Goal: Obtain resource: Download file/media

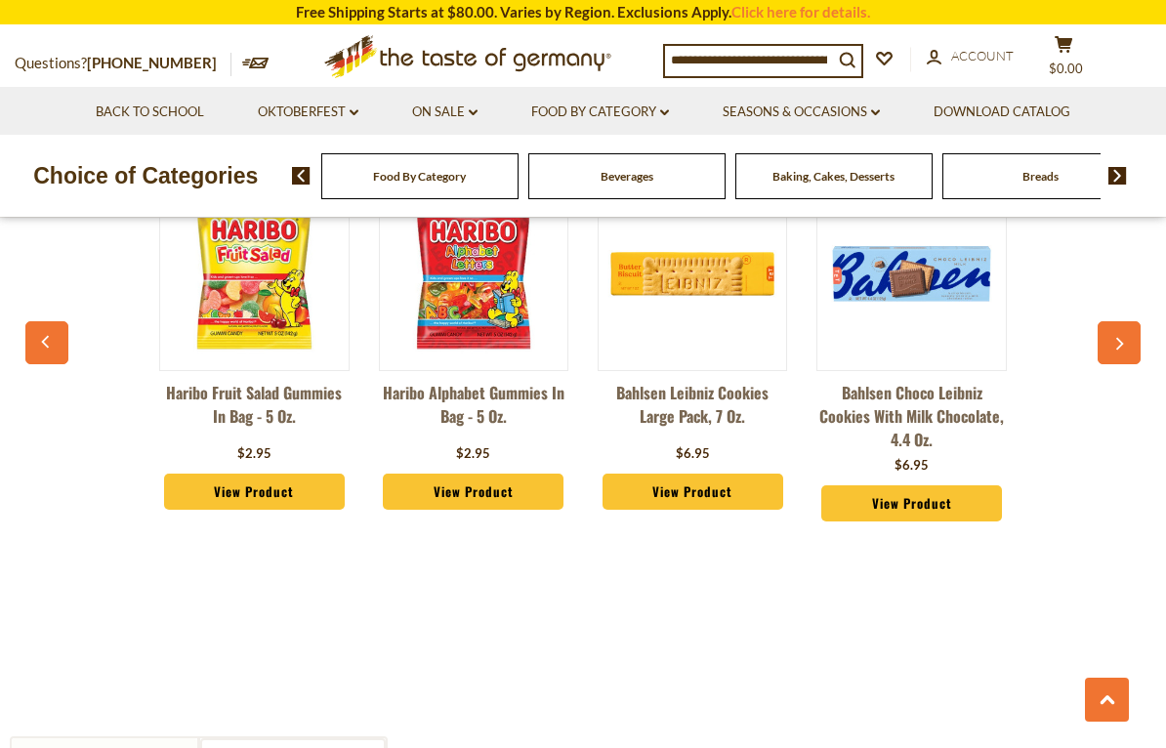
scroll to position [0, 1]
click at [435, 197] on div "Beverages" at bounding box center [419, 176] width 197 height 46
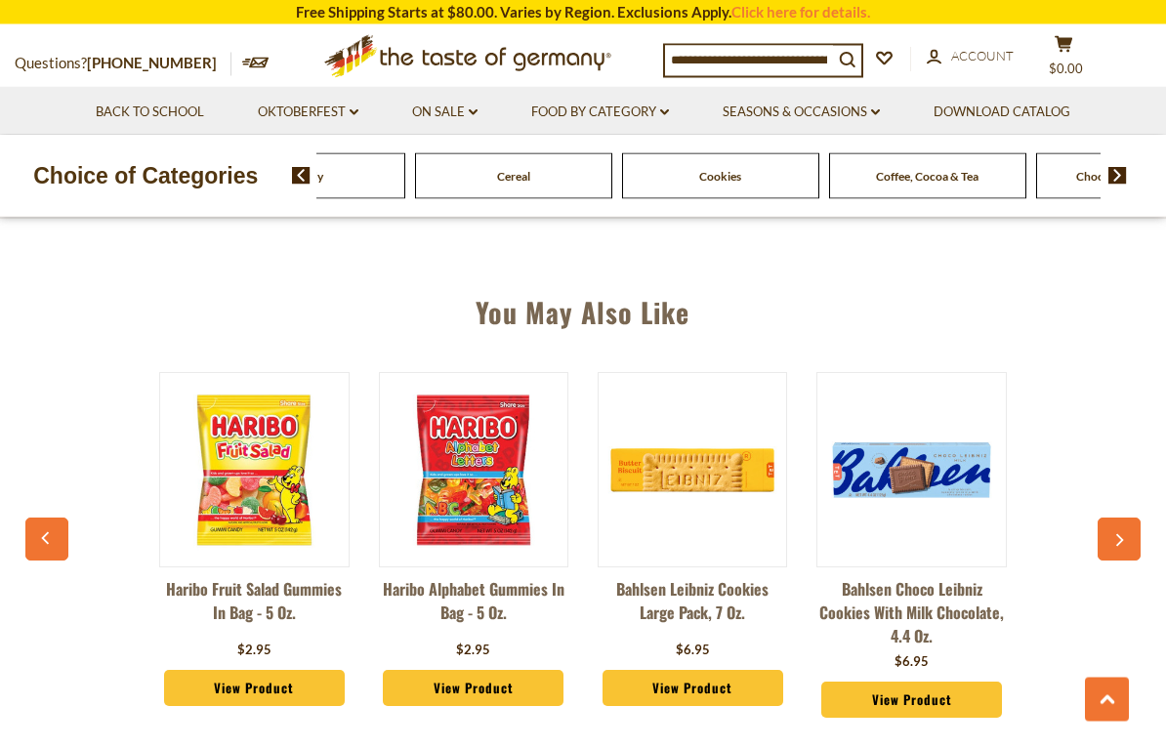
scroll to position [1271, 0]
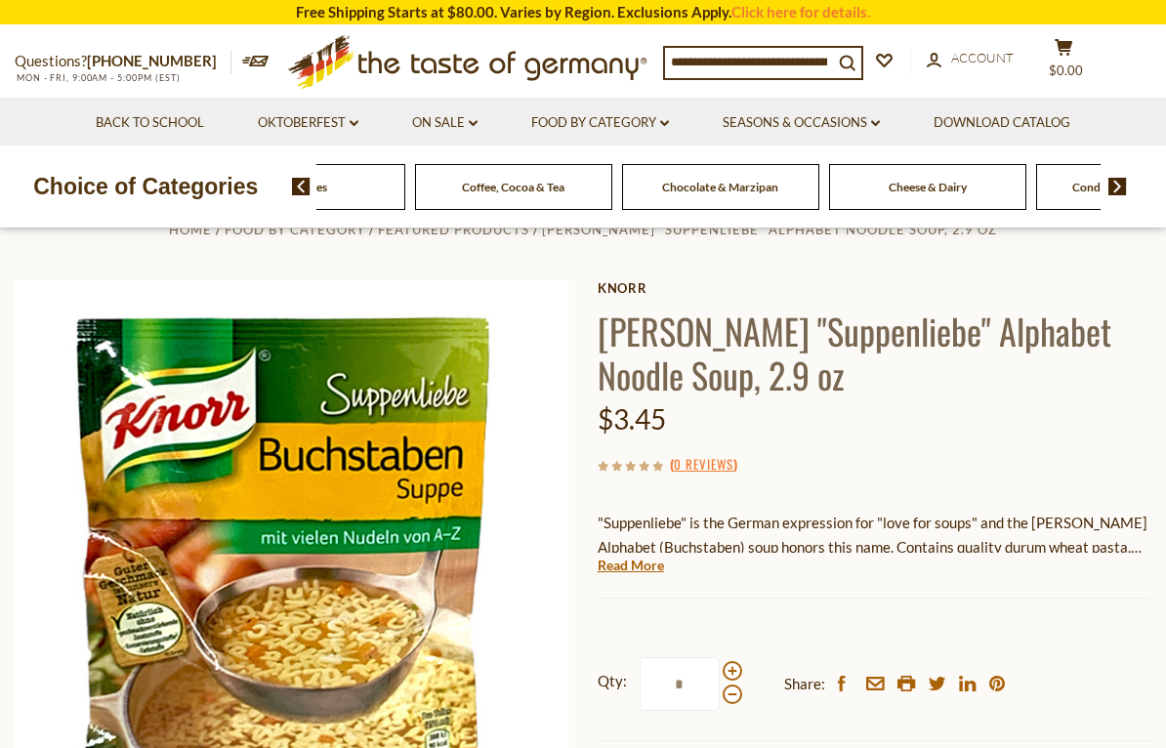
scroll to position [0, 0]
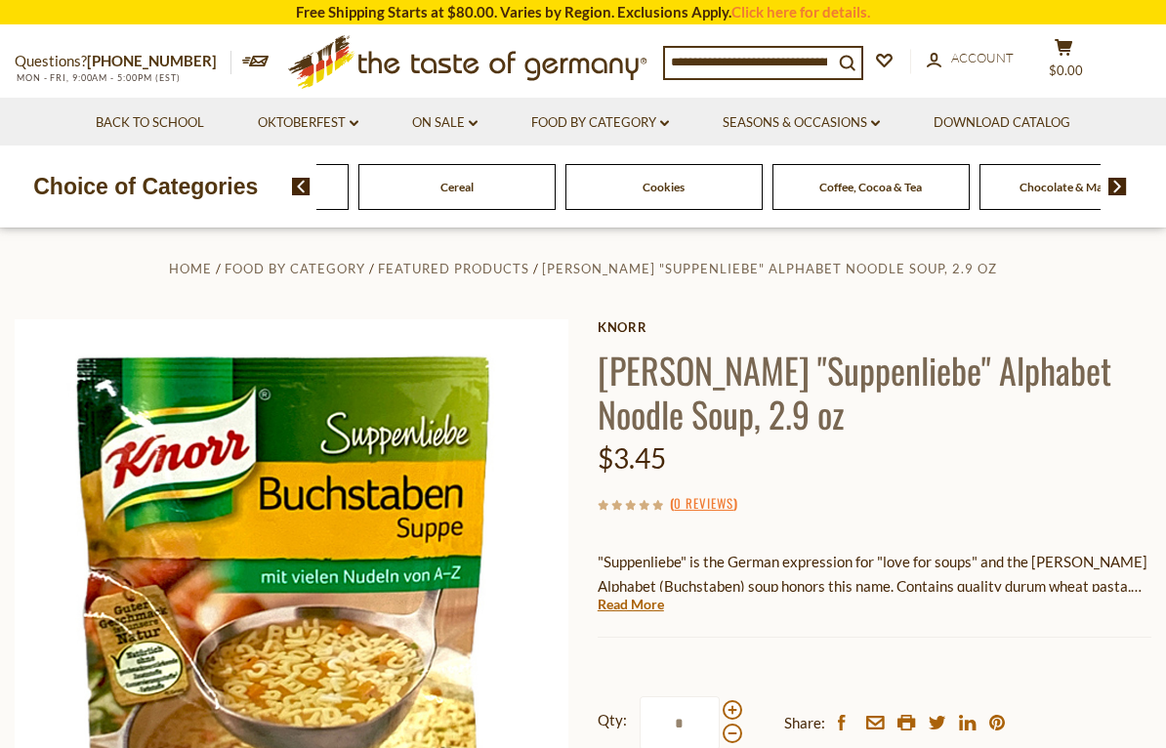
click at [697, 75] on input at bounding box center [749, 61] width 168 height 27
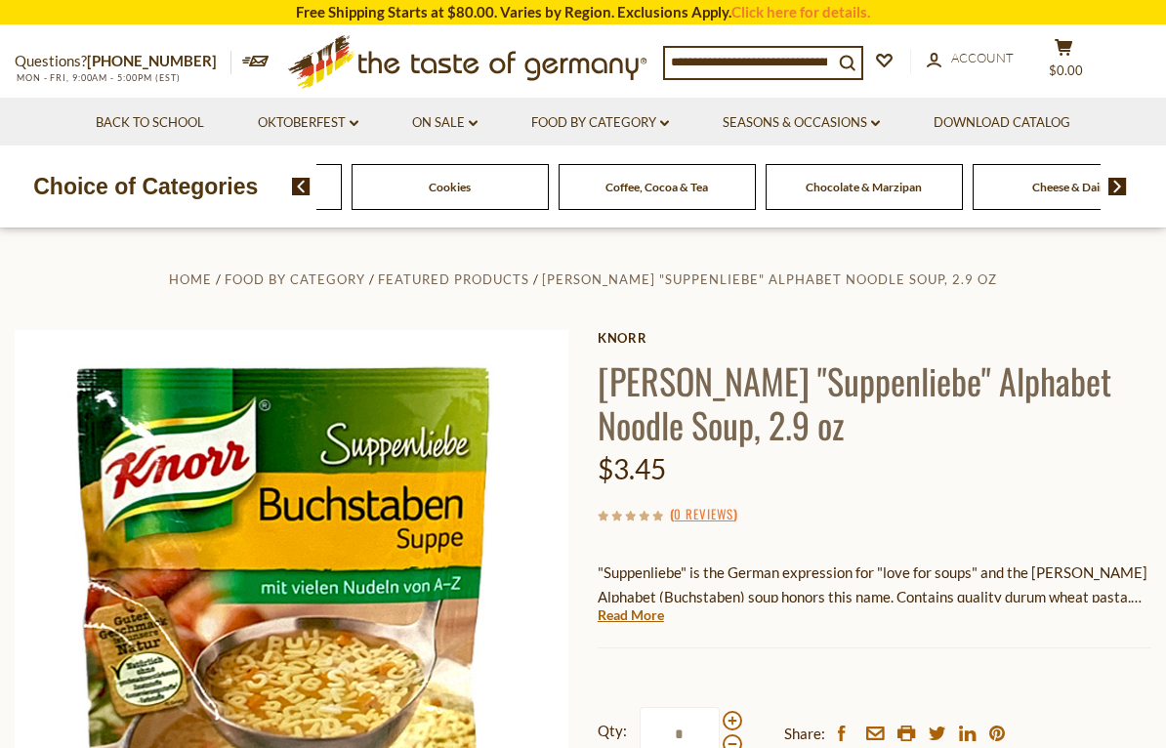
click at [1165, 199] on div "Food By Category [GEOGRAPHIC_DATA] Baking, Cakes, Desserts Breads Candy Cereal …" at bounding box center [729, 186] width 875 height 47
click at [1126, 190] on img at bounding box center [1118, 187] width 19 height 18
click at [1111, 189] on img at bounding box center [1118, 187] width 19 height 18
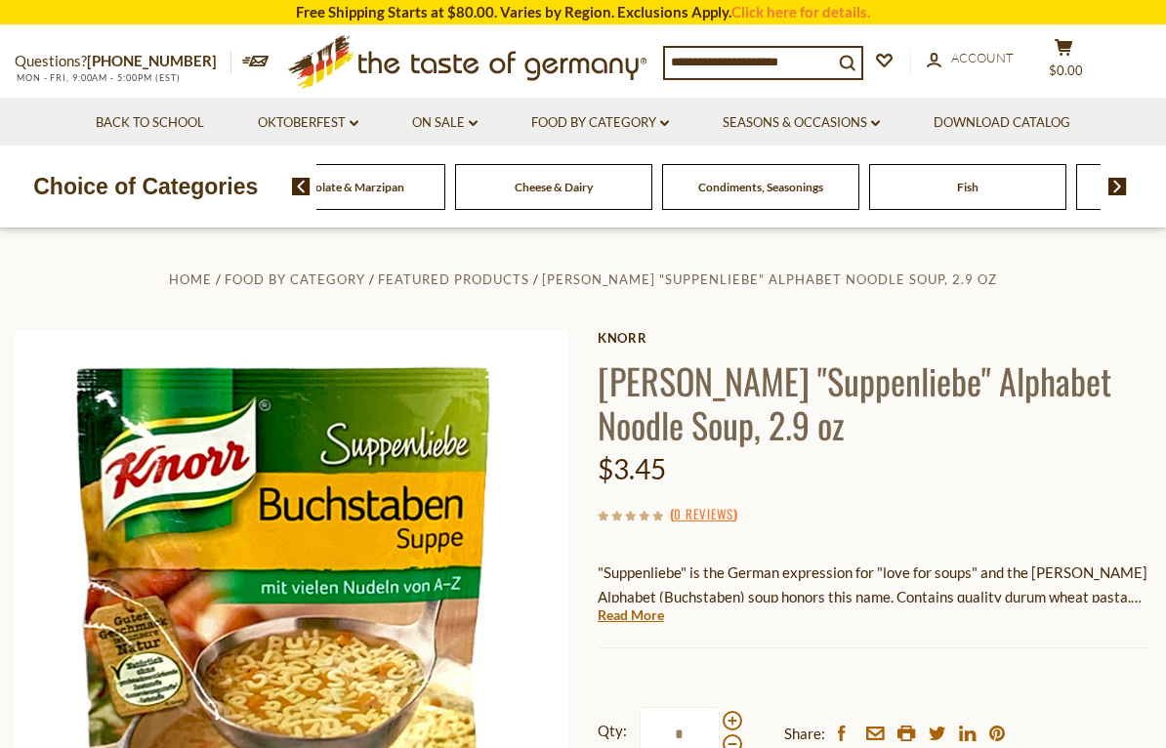
click at [310, 190] on img at bounding box center [301, 187] width 19 height 18
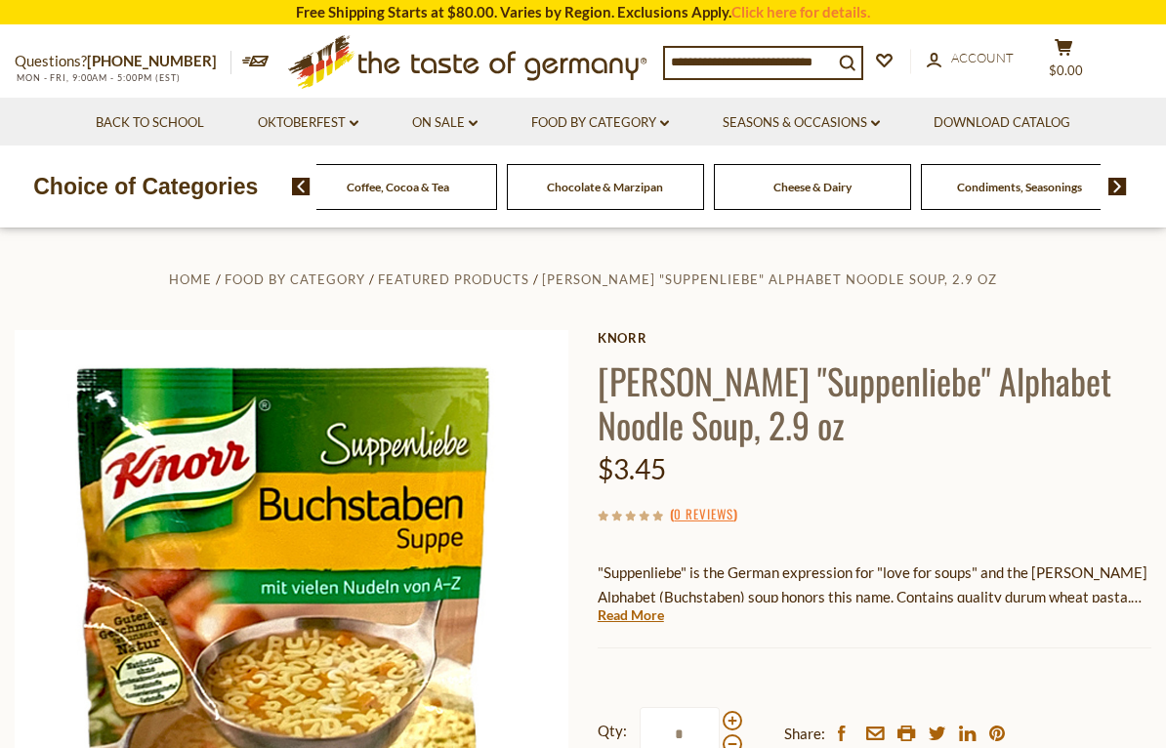
click at [285, 190] on span at bounding box center [293, 187] width 33 height 18
click at [294, 192] on img at bounding box center [301, 187] width 19 height 18
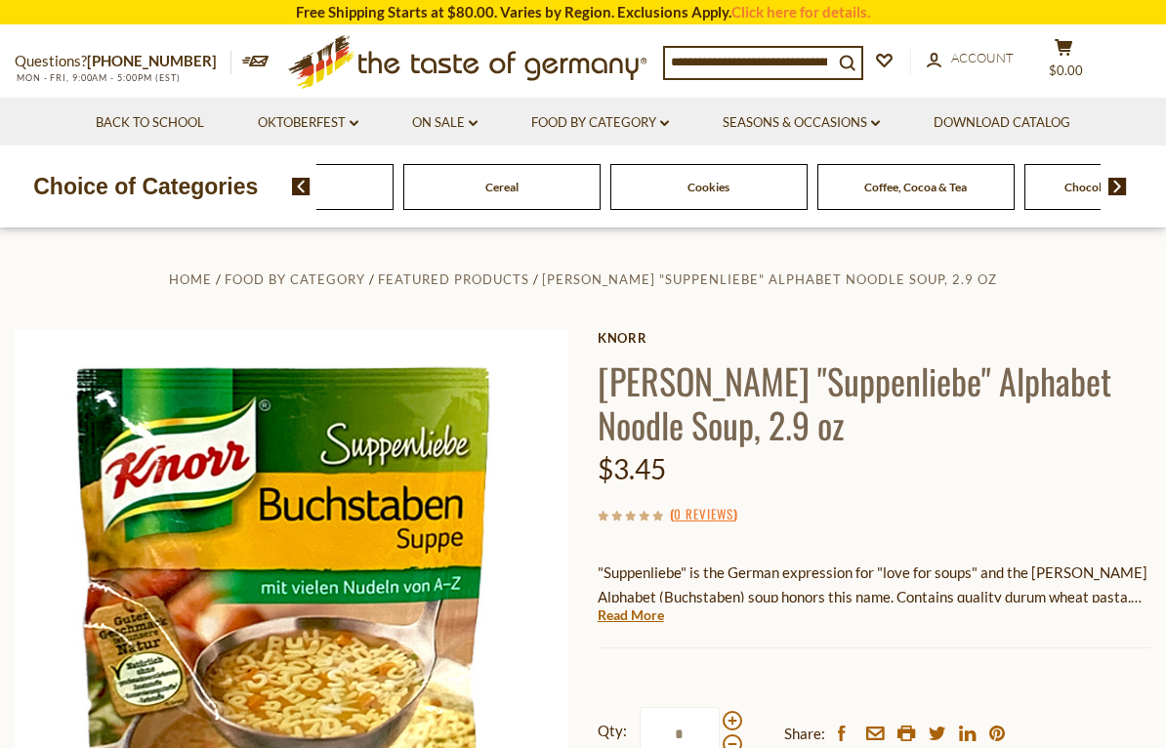
click at [294, 193] on img at bounding box center [301, 187] width 19 height 18
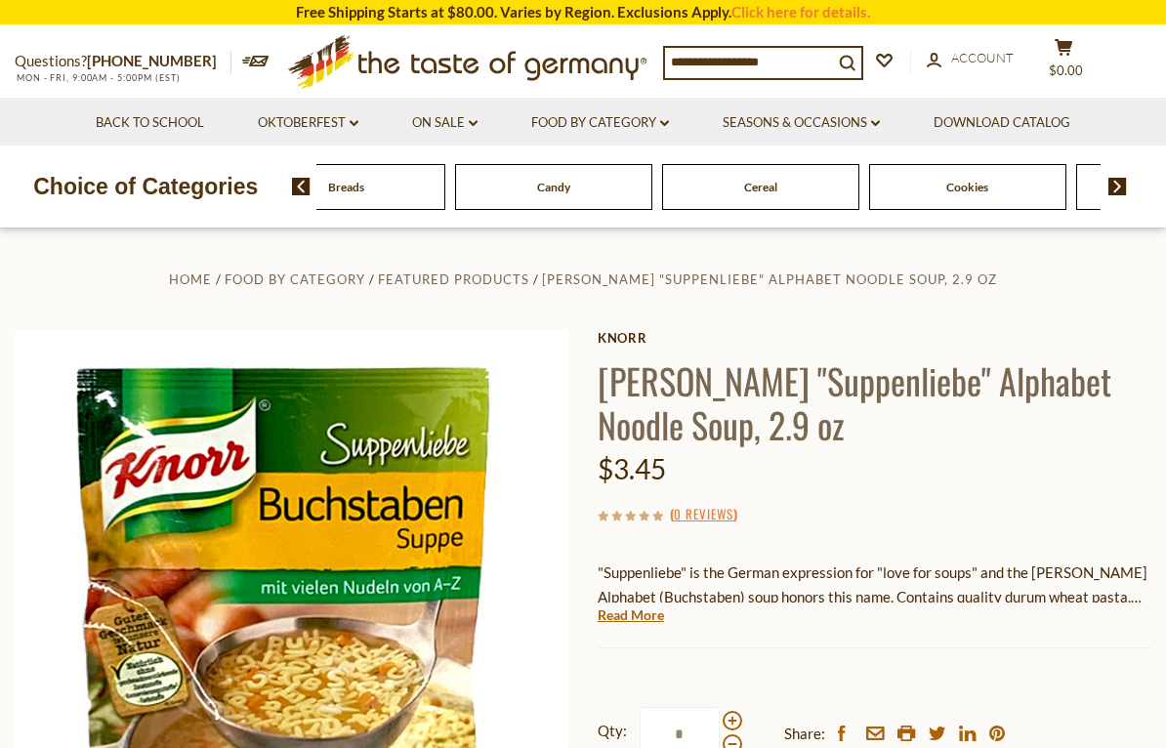
click at [297, 193] on img at bounding box center [301, 187] width 19 height 18
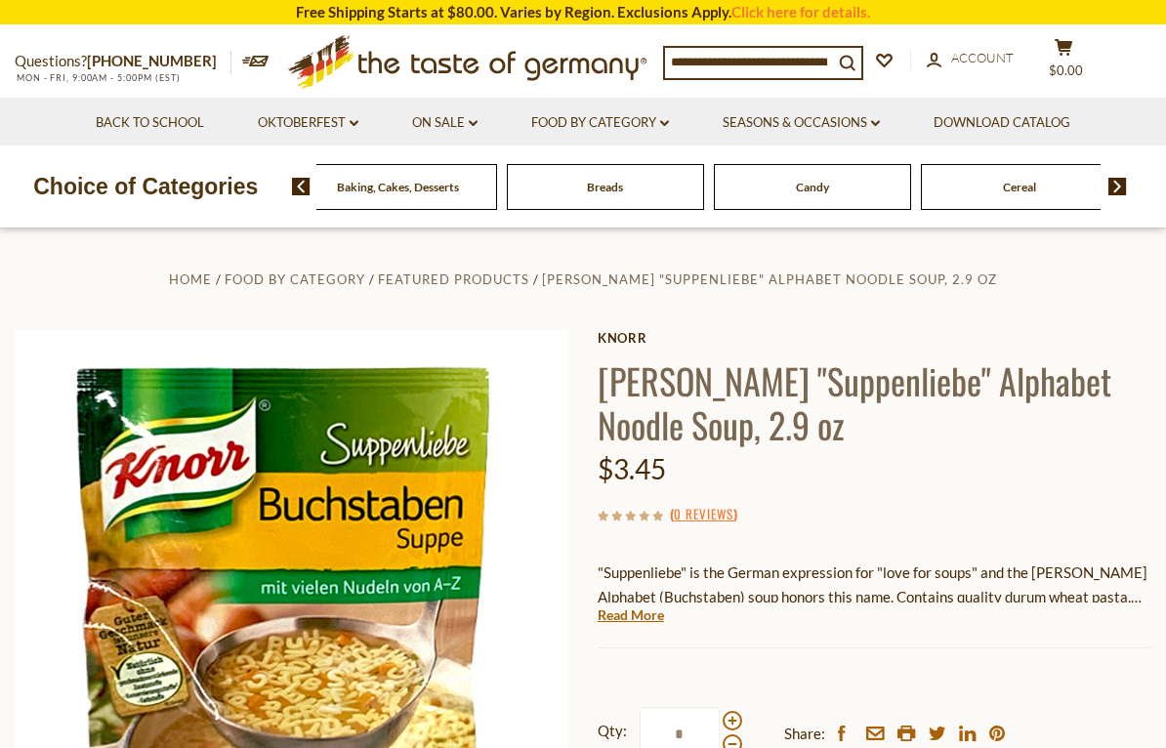
click at [295, 185] on img at bounding box center [301, 187] width 19 height 18
click at [331, 259] on section "Home Food By Category Featured Products [PERSON_NAME] "Suppenliebe" Alphabet No…" at bounding box center [583, 654] width 1166 height 852
click at [283, 200] on p "Choice of Categories" at bounding box center [146, 186] width 292 height 37
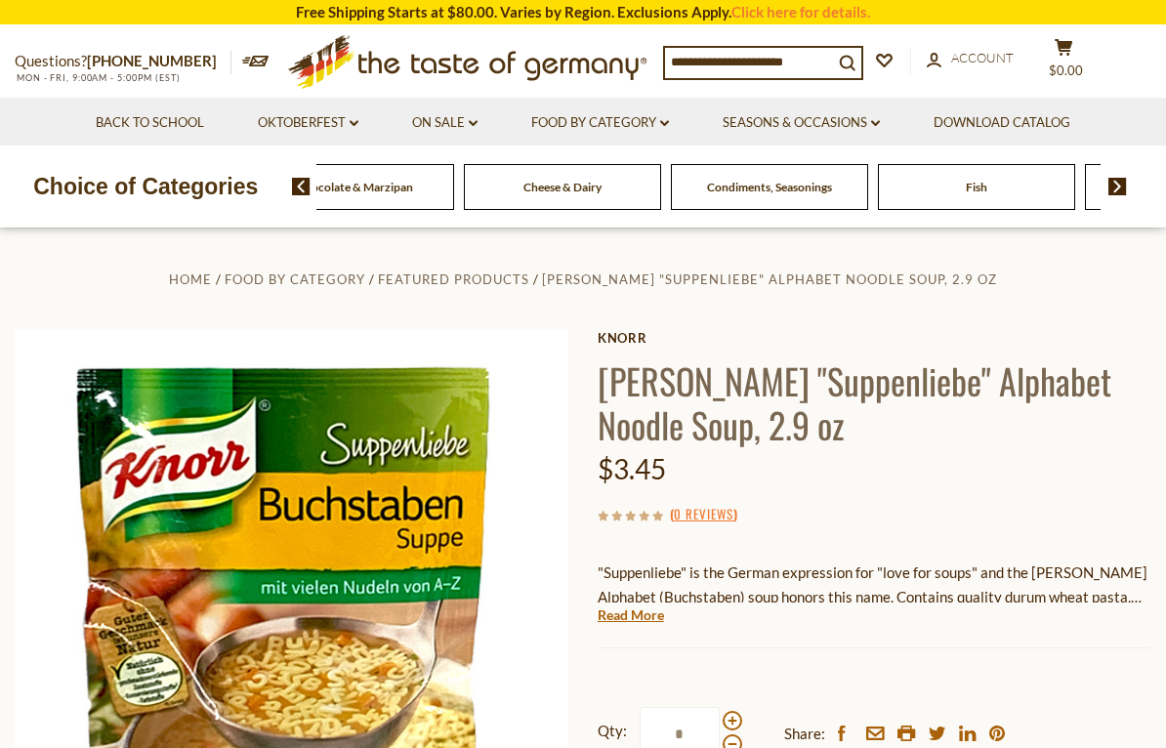
click at [284, 191] on span at bounding box center [293, 187] width 33 height 18
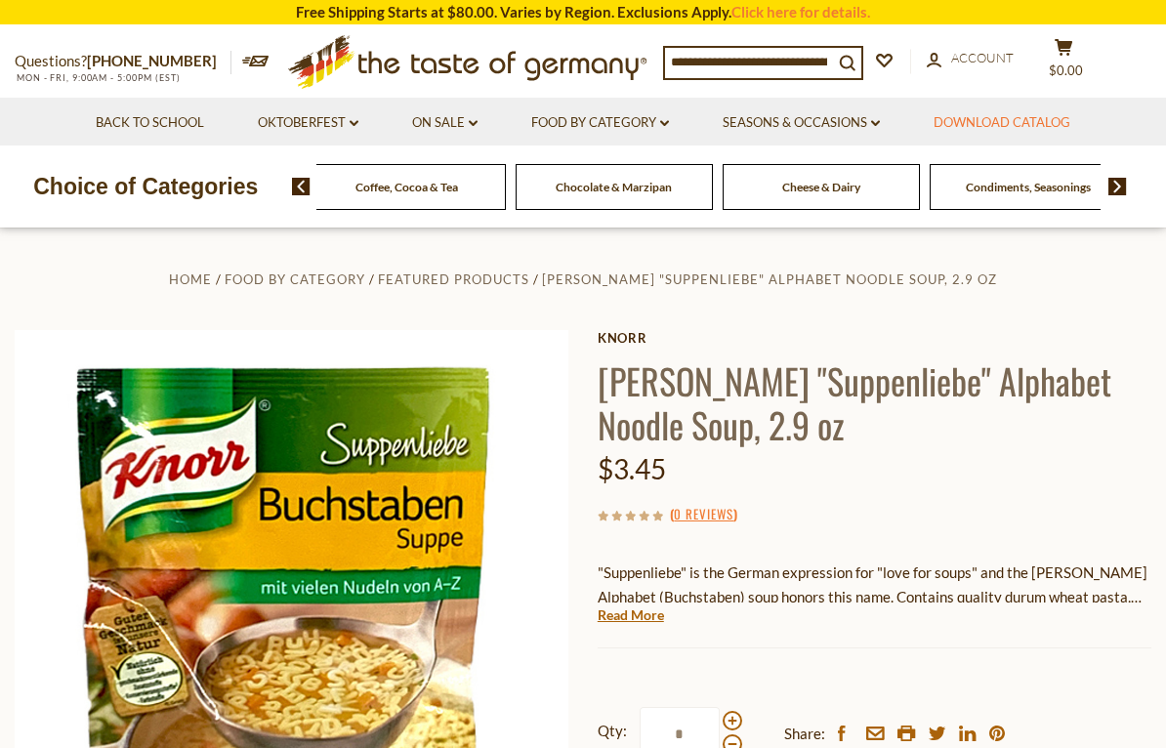
click at [995, 130] on link "Download Catalog" at bounding box center [1002, 122] width 137 height 21
